Goal: Task Accomplishment & Management: Manage account settings

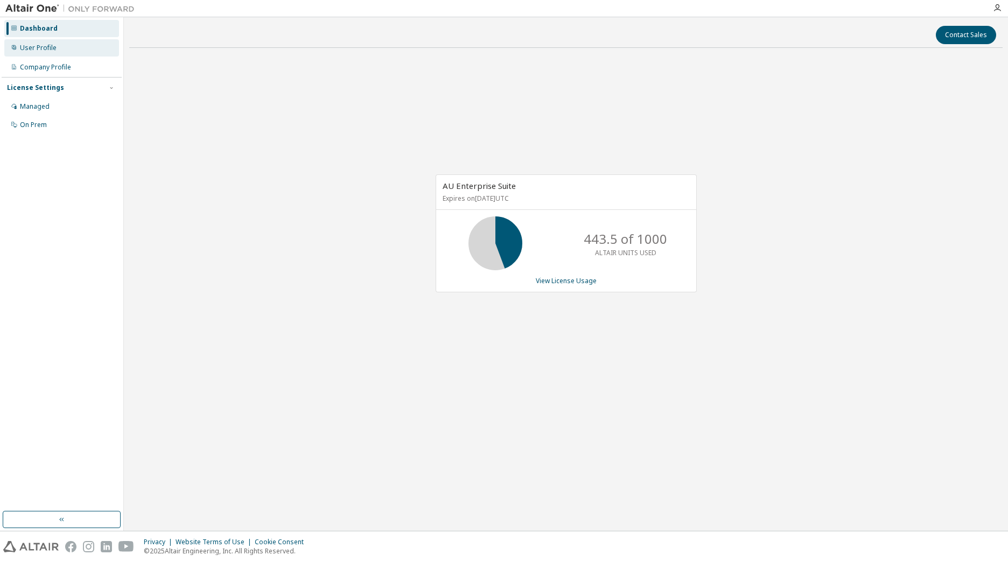
click at [65, 44] on div "User Profile" at bounding box center [61, 47] width 115 height 17
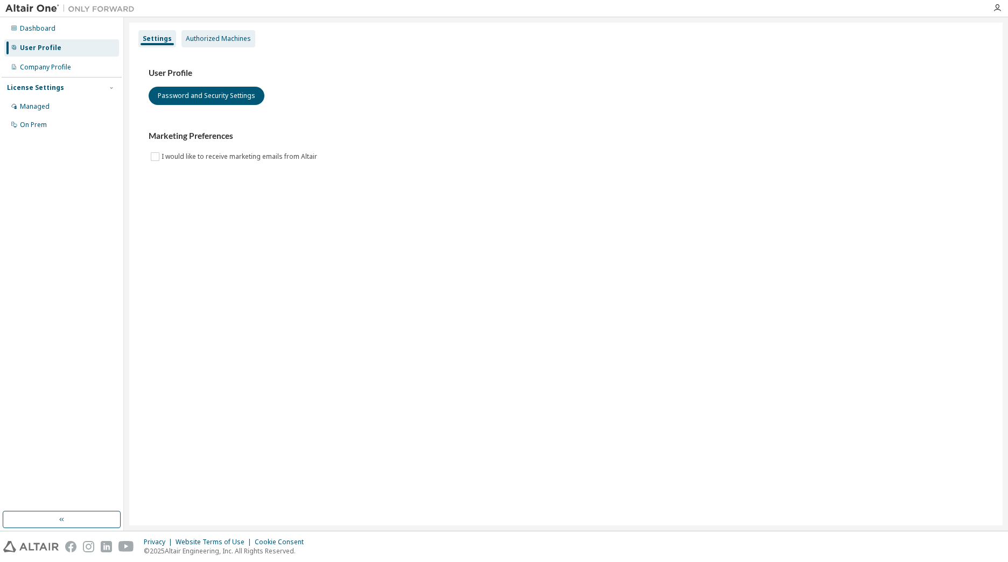
click at [218, 36] on div "Authorized Machines" at bounding box center [218, 38] width 65 height 9
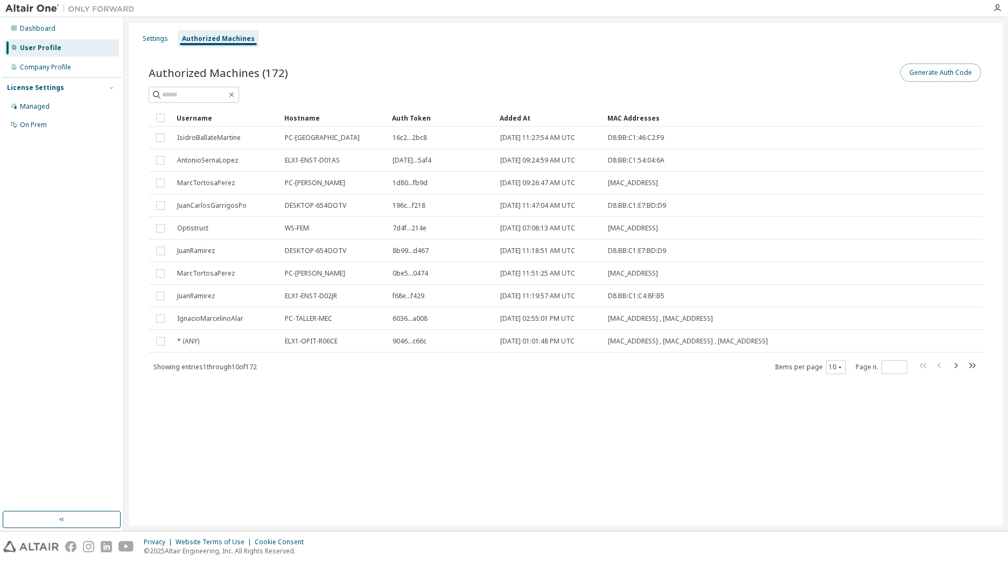
click at [930, 68] on button "Generate Auth Code" at bounding box center [941, 73] width 81 height 18
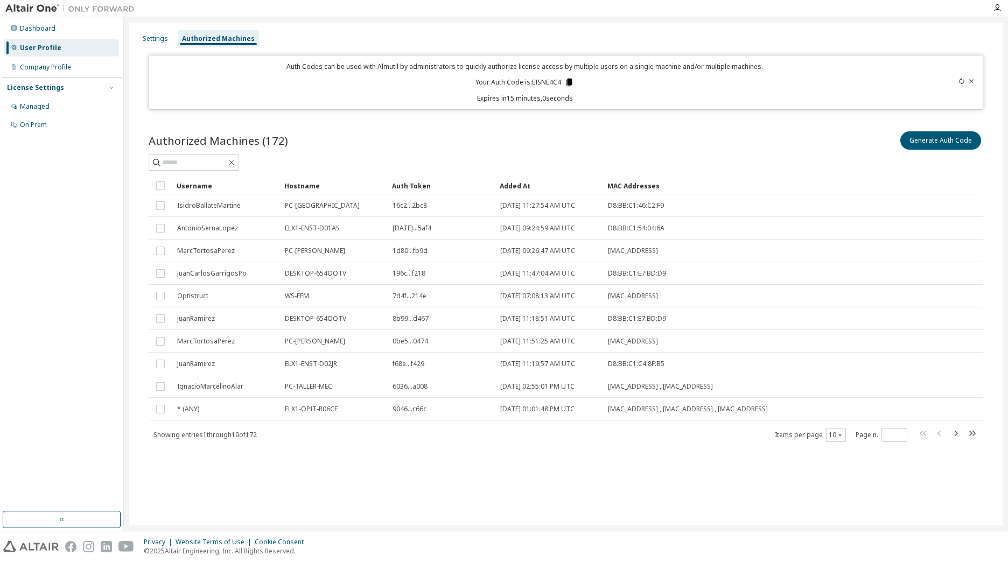
click at [569, 82] on icon at bounding box center [570, 83] width 6 height 8
click at [962, 82] on icon at bounding box center [962, 81] width 6 height 6
click at [573, 83] on icon at bounding box center [572, 83] width 6 height 8
